Goal: Task Accomplishment & Management: Manage account settings

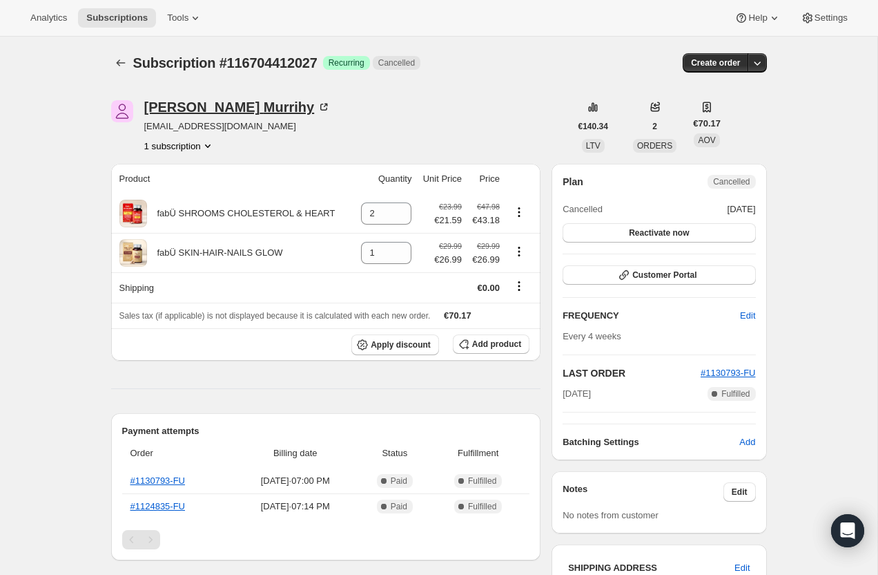
click at [206, 107] on div "[PERSON_NAME]" at bounding box center [237, 107] width 187 height 14
